Goal: Entertainment & Leisure: Consume media (video, audio)

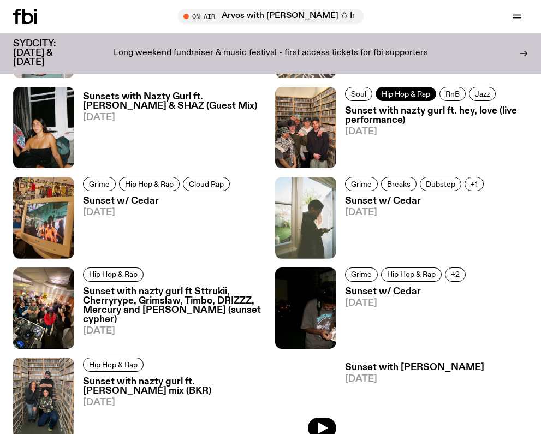
scroll to position [851, 0]
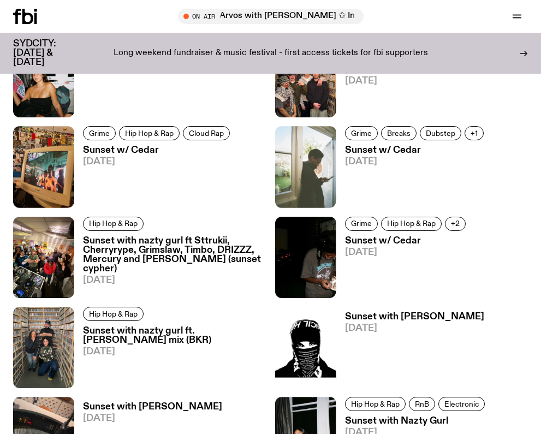
click at [125, 247] on h3 "Sunset with nazty gurl ft Sttrukii, Cherryrype, Grimslaw, Timbo, DRIZZZ, Mercur…" at bounding box center [175, 255] width 184 height 37
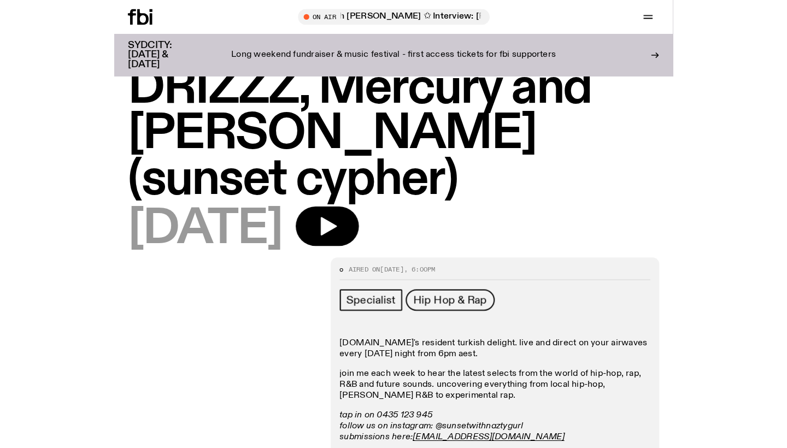
scroll to position [167, 0]
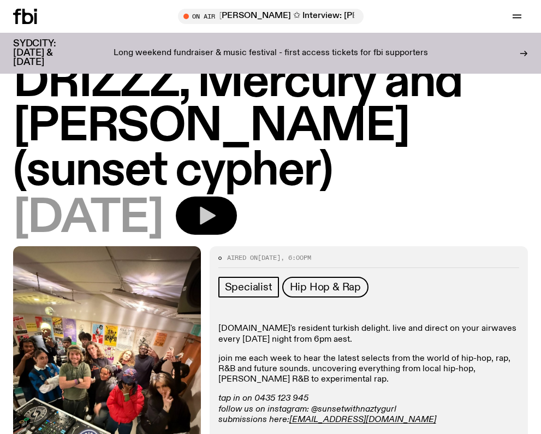
click at [216, 216] on icon "button" at bounding box center [208, 216] width 16 height 18
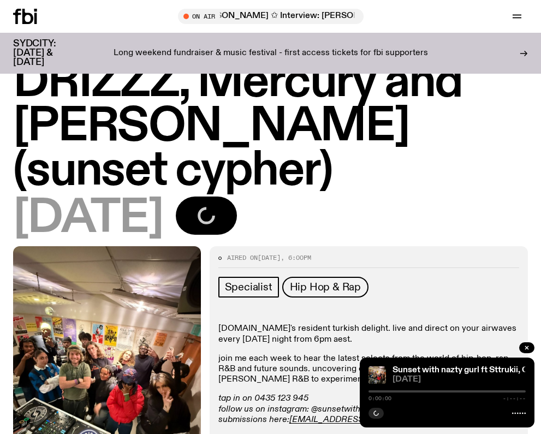
click at [392, 394] on div "0:00:00 -:--:--" at bounding box center [447, 394] width 157 height 13
click at [409, 392] on div at bounding box center [447, 392] width 157 height 2
click at [417, 392] on div at bounding box center [447, 392] width 157 height 2
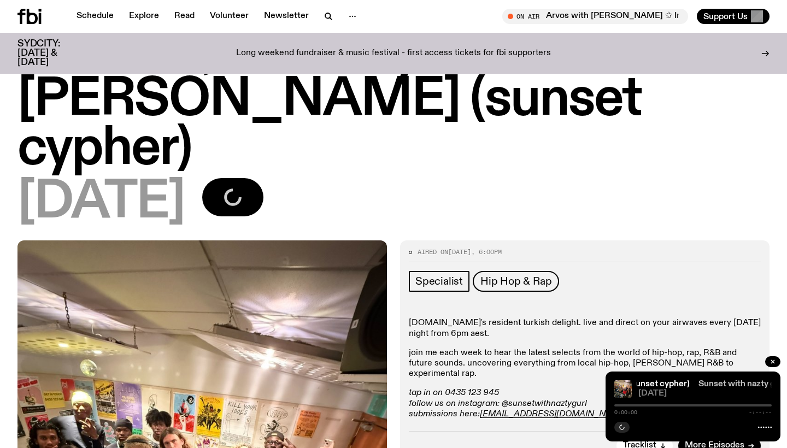
click at [541, 395] on span "[DATE]" at bounding box center [704, 394] width 133 height 8
click at [541, 389] on img at bounding box center [622, 388] width 17 height 17
click at [541, 428] on icon at bounding box center [765, 427] width 14 height 9
drag, startPoint x: 630, startPoint y: 404, endPoint x: 648, endPoint y: 402, distance: 17.7
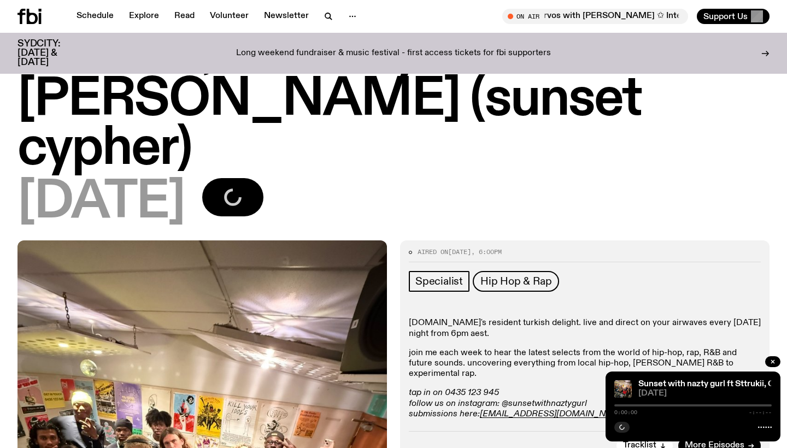
click at [541, 402] on div "Sunset with nazty gurl ft Sttrukii, Cherryrype, Grimslaw, Timbo, DRIZZZ, Mercur…" at bounding box center [692, 406] width 175 height 70
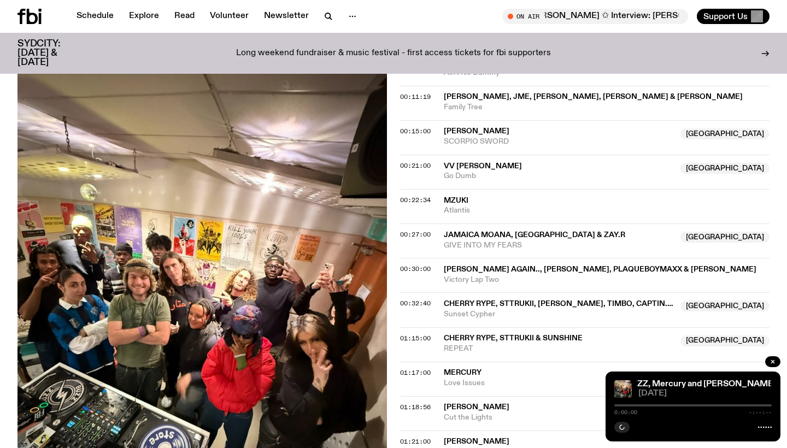
scroll to position [695, 0]
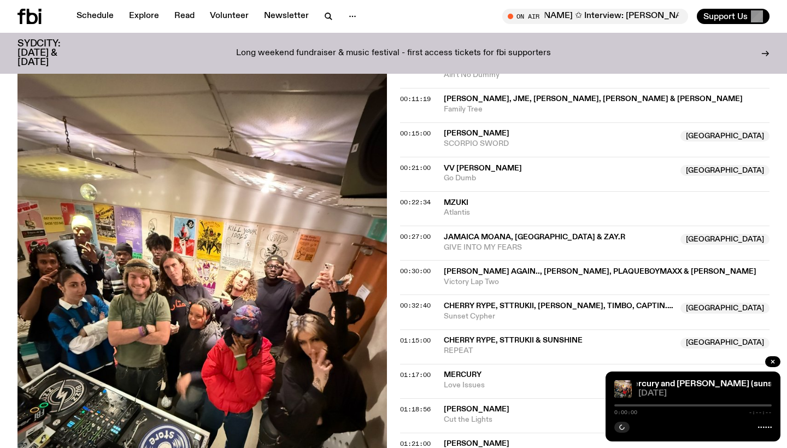
click at [530, 302] on span "Cherry Rype, STTRUKII, [PERSON_NAME], Timbo, captin.[PERSON_NAME], [PERSON_NAME…" at bounding box center [669, 306] width 450 height 8
click at [423, 301] on span "00:32:40" at bounding box center [415, 305] width 31 height 9
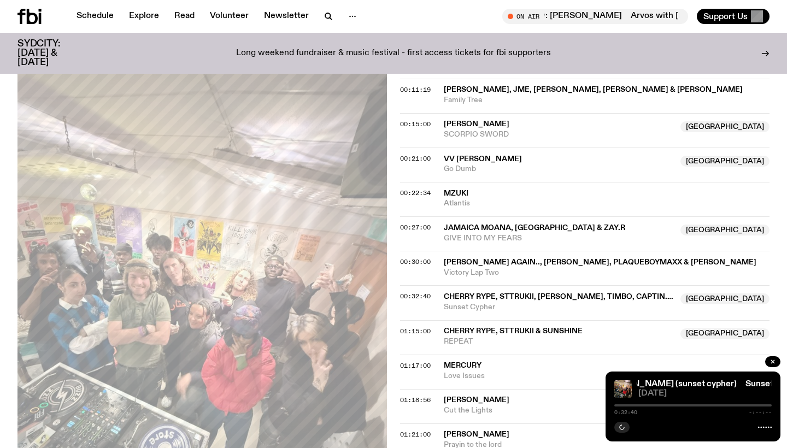
scroll to position [705, 0]
